Goal: Task Accomplishment & Management: Manage account settings

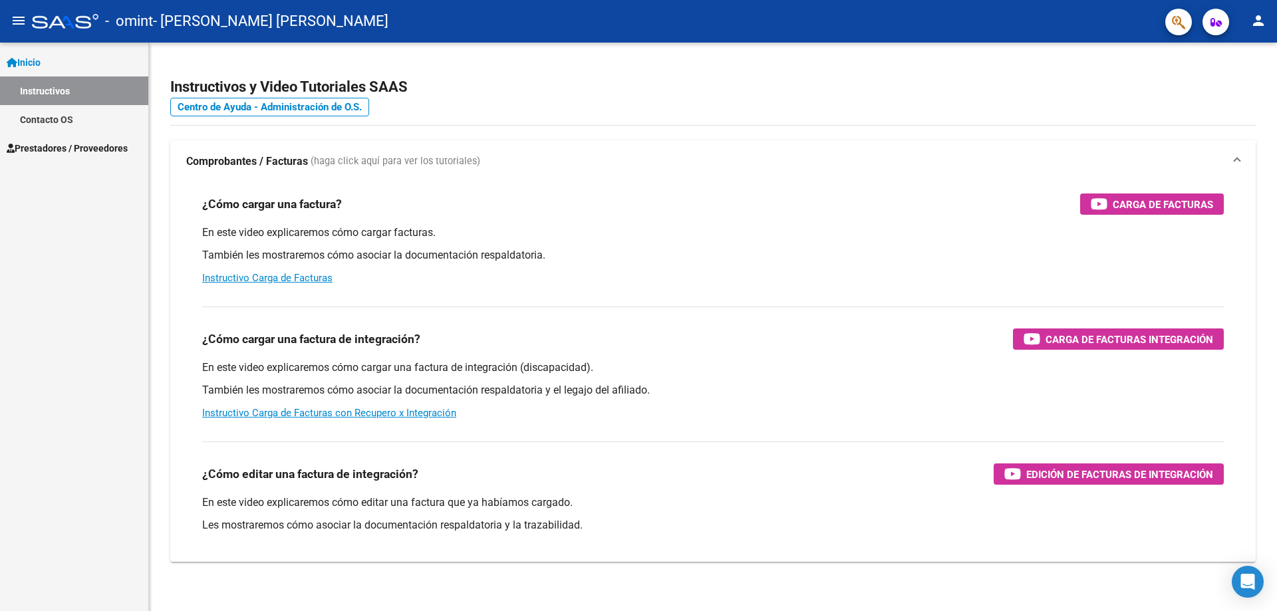
click at [1263, 22] on mat-icon "person" at bounding box center [1258, 21] width 16 height 16
click at [1232, 86] on button "exit_to_app Salir" at bounding box center [1230, 88] width 81 height 32
click at [84, 148] on span "Prestadores / Proveedores" at bounding box center [67, 148] width 121 height 15
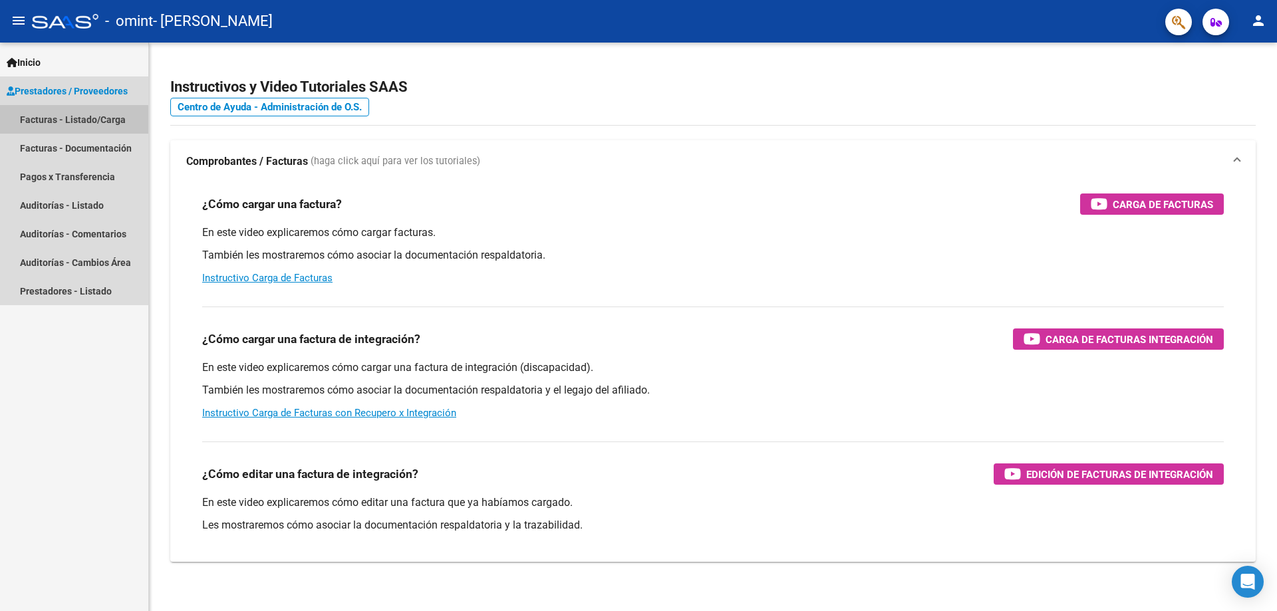
click at [70, 120] on link "Facturas - Listado/Carga" at bounding box center [74, 119] width 148 height 29
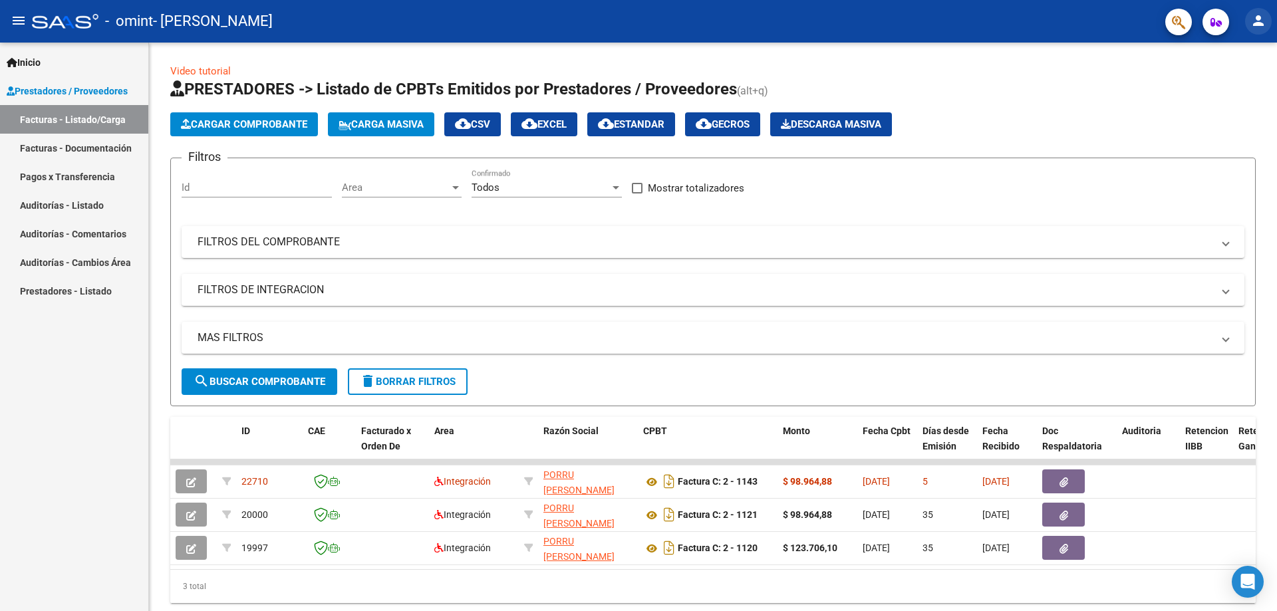
click at [1262, 16] on mat-icon "person" at bounding box center [1258, 21] width 16 height 16
